Goal: Entertainment & Leisure: Consume media (video, audio)

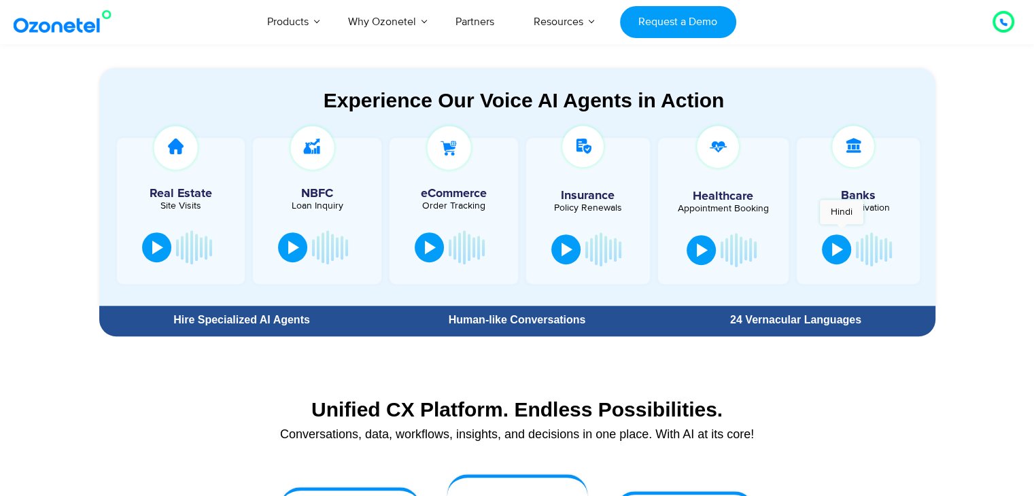
scroll to position [712, 0]
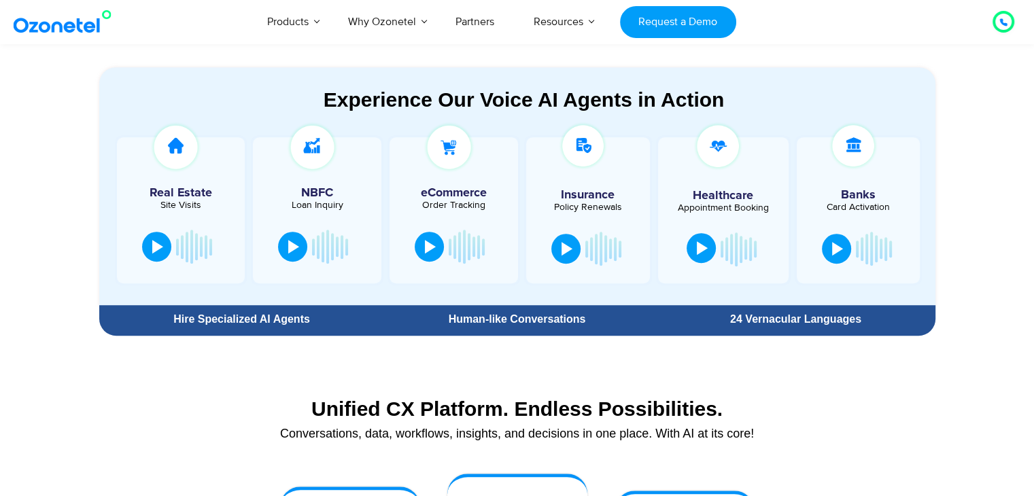
click at [697, 258] on button at bounding box center [700, 248] width 29 height 30
click at [697, 253] on div at bounding box center [702, 248] width 11 height 14
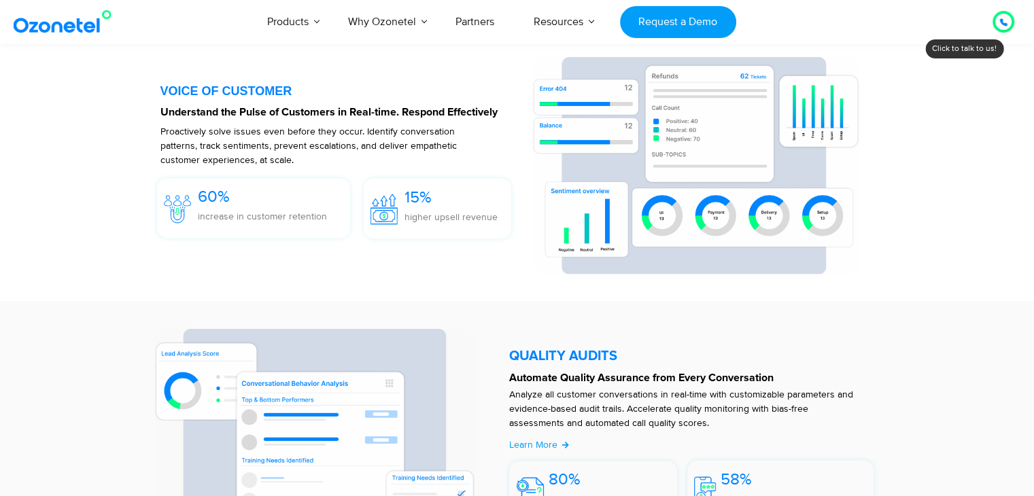
scroll to position [2093, 0]
